Goal: Task Accomplishment & Management: Manage account settings

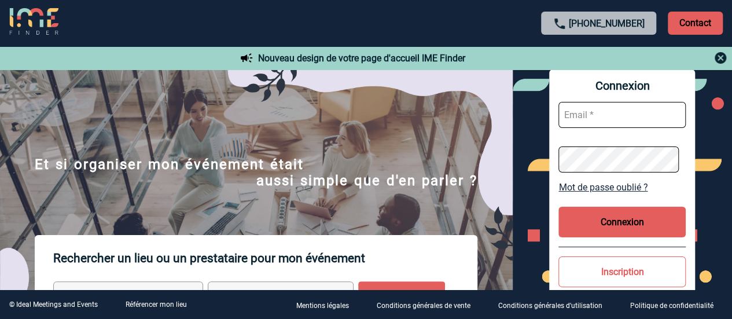
type input "[PERSON_NAME][EMAIL_ADDRESS][DOMAIN_NAME]"
click at [621, 225] on button "Connexion" at bounding box center [621, 222] width 127 height 31
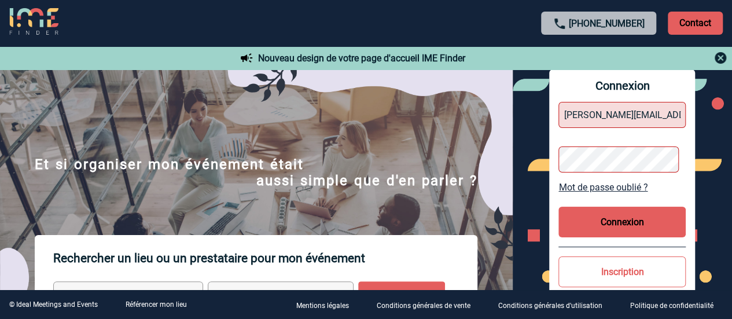
click at [638, 223] on button "Connexion" at bounding box center [621, 222] width 127 height 31
click at [622, 226] on button "Connexion" at bounding box center [621, 222] width 127 height 31
click at [673, 194] on div "Connexion [PERSON_NAME][EMAIL_ADDRESS][DOMAIN_NAME] Mot de passe oublié ? Conne…" at bounding box center [622, 204] width 146 height 271
click at [617, 188] on link "Mot de passe oublié ?" at bounding box center [621, 187] width 127 height 11
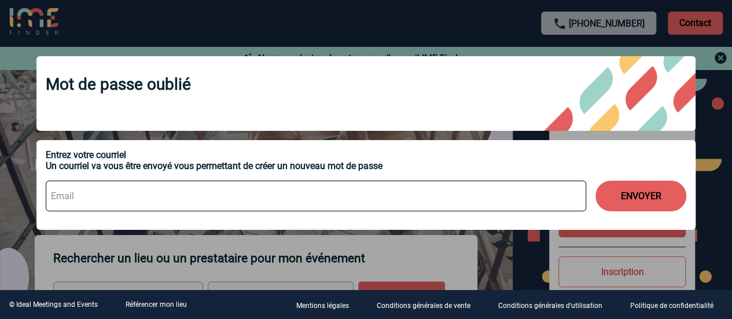
click at [447, 203] on input at bounding box center [316, 196] width 540 height 31
click at [142, 198] on input at bounding box center [316, 196] width 540 height 31
type input "[PERSON_NAME][EMAIL_ADDRESS][DOMAIN_NAME]"
click at [417, 172] on div "[PERSON_NAME][EMAIL_ADDRESS][DOMAIN_NAME] ENVOYER" at bounding box center [366, 195] width 640 height 49
click at [654, 196] on button "ENVOYER" at bounding box center [640, 196] width 91 height 31
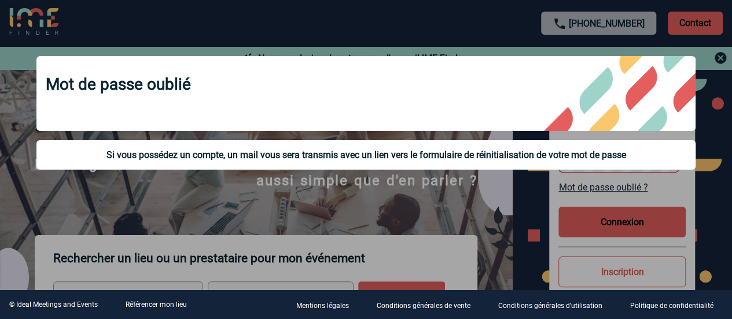
click at [710, 73] on div at bounding box center [366, 159] width 732 height 319
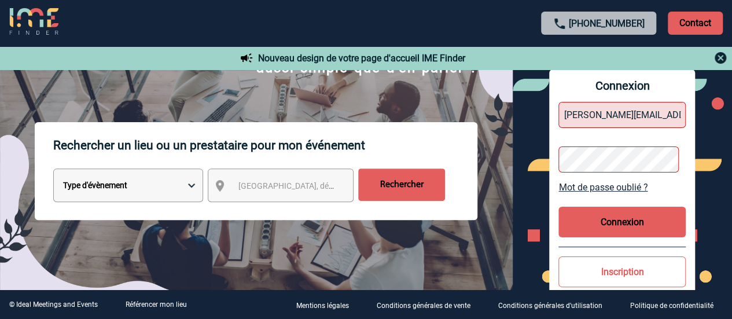
scroll to position [113, 0]
